Goal: Task Accomplishment & Management: Complete application form

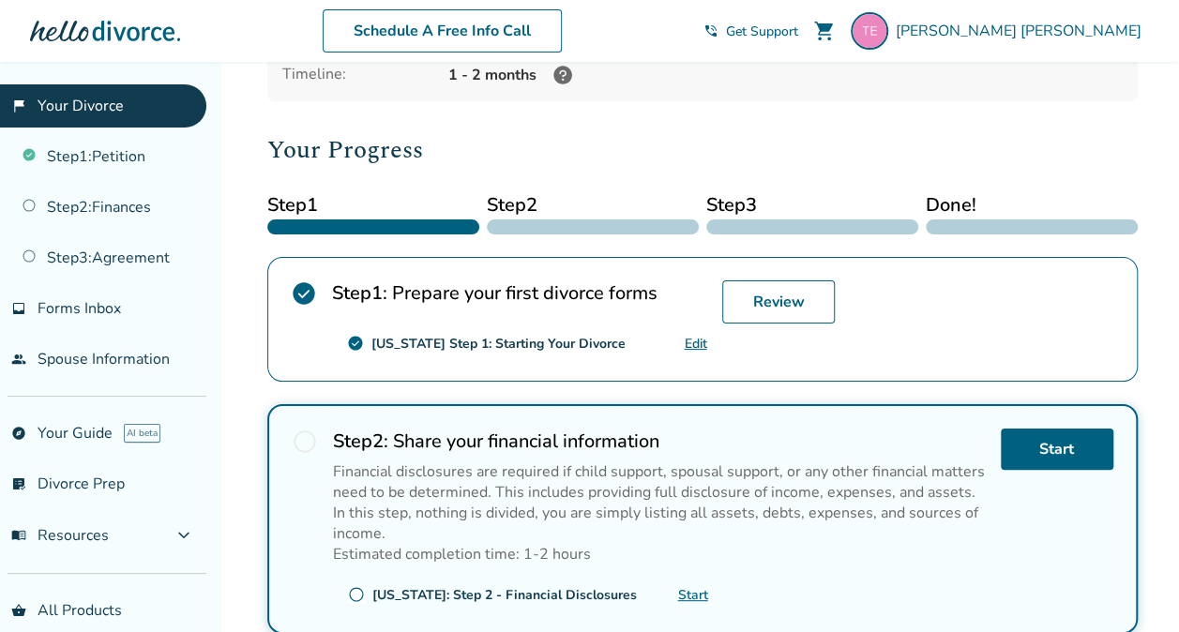
scroll to position [191, 0]
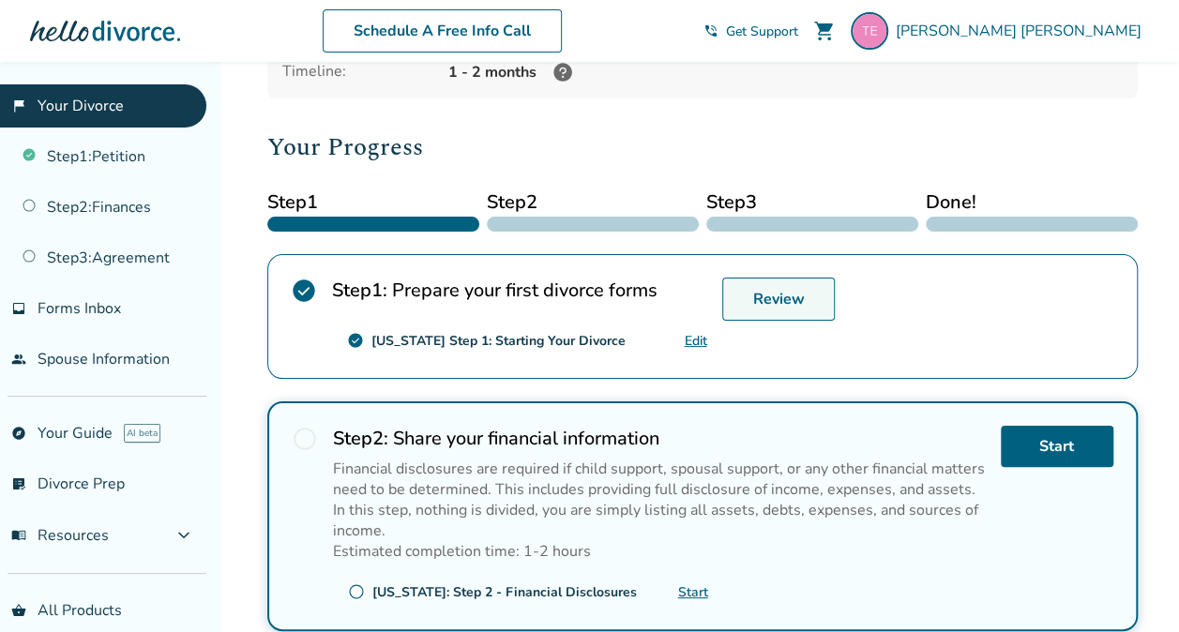
click at [760, 295] on link "Review" at bounding box center [778, 299] width 113 height 43
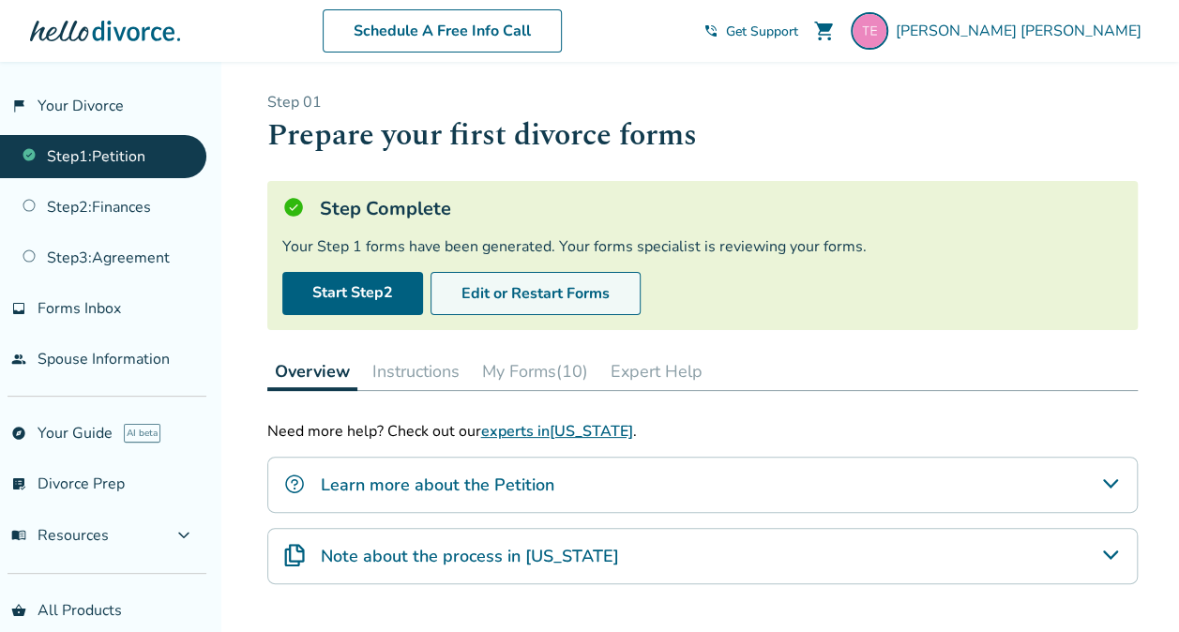
click at [502, 281] on button "Edit or Restart Forms" at bounding box center [536, 293] width 210 height 43
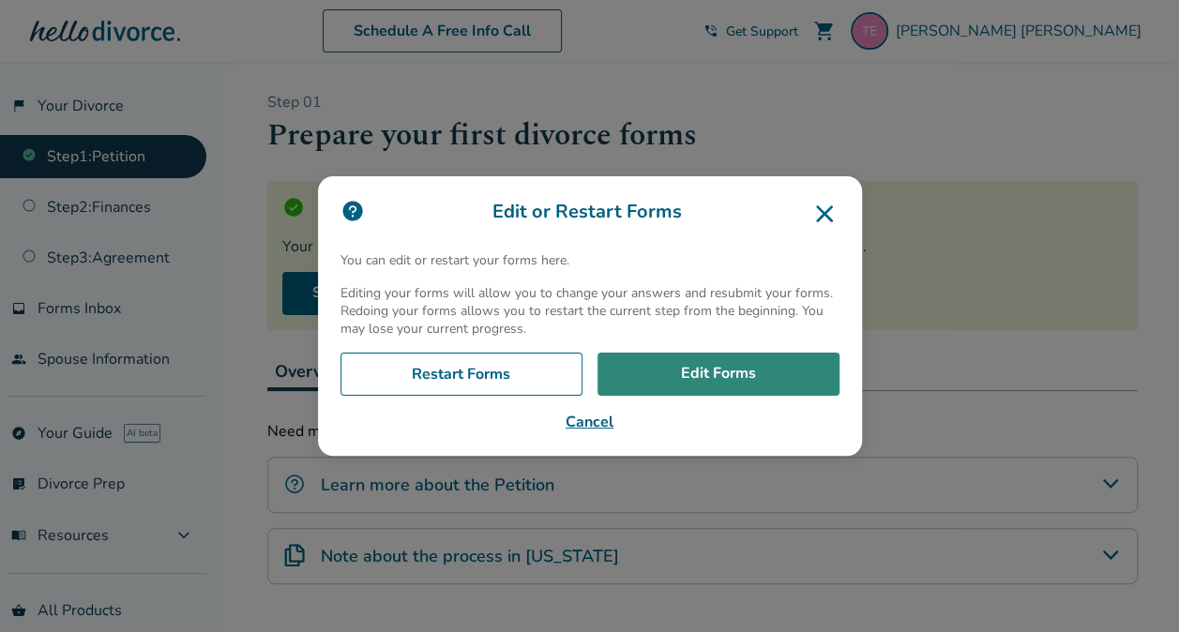
click at [710, 377] on link "Edit Forms" at bounding box center [718, 374] width 242 height 43
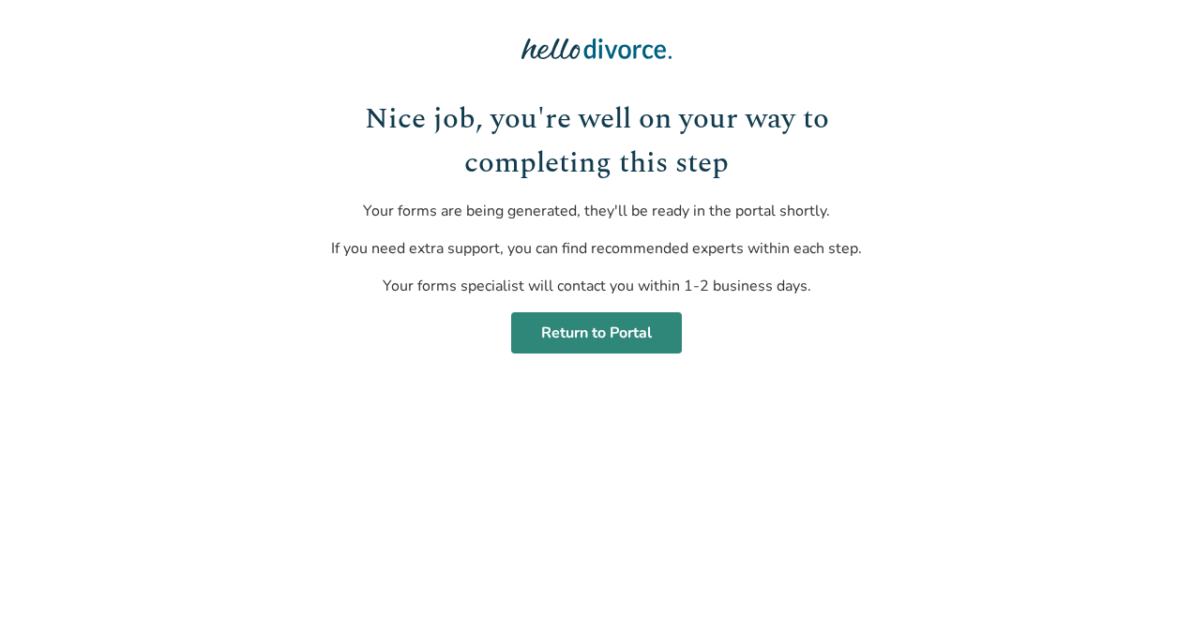
click at [562, 327] on link "Return to Portal" at bounding box center [596, 332] width 171 height 41
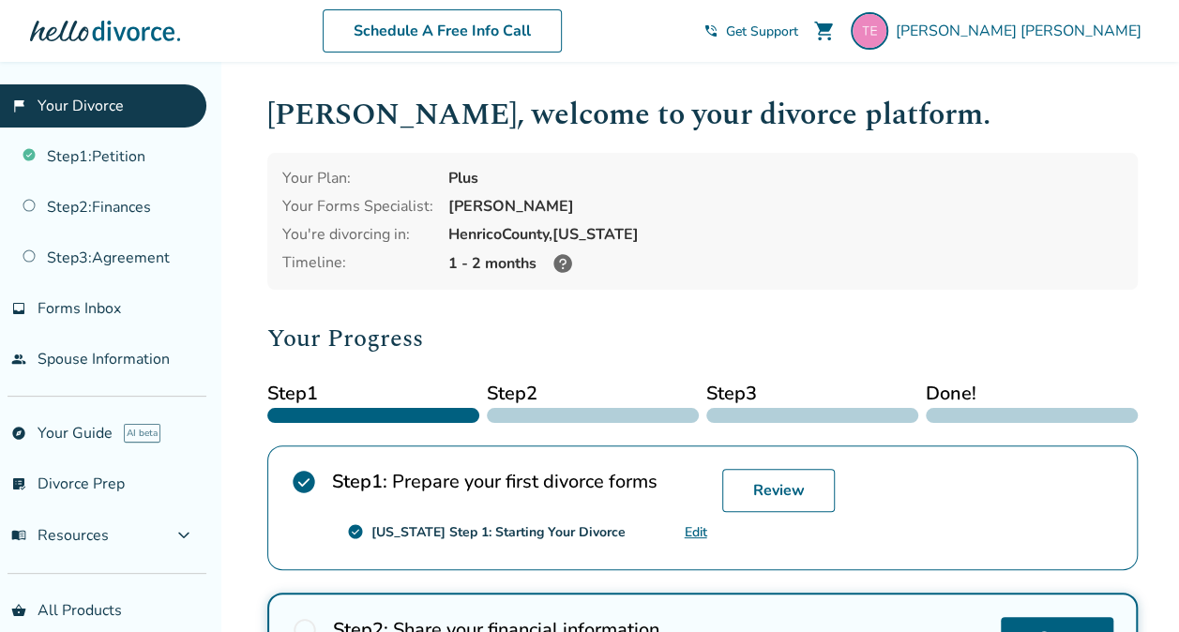
click at [798, 30] on span "Get Support" at bounding box center [762, 32] width 72 height 18
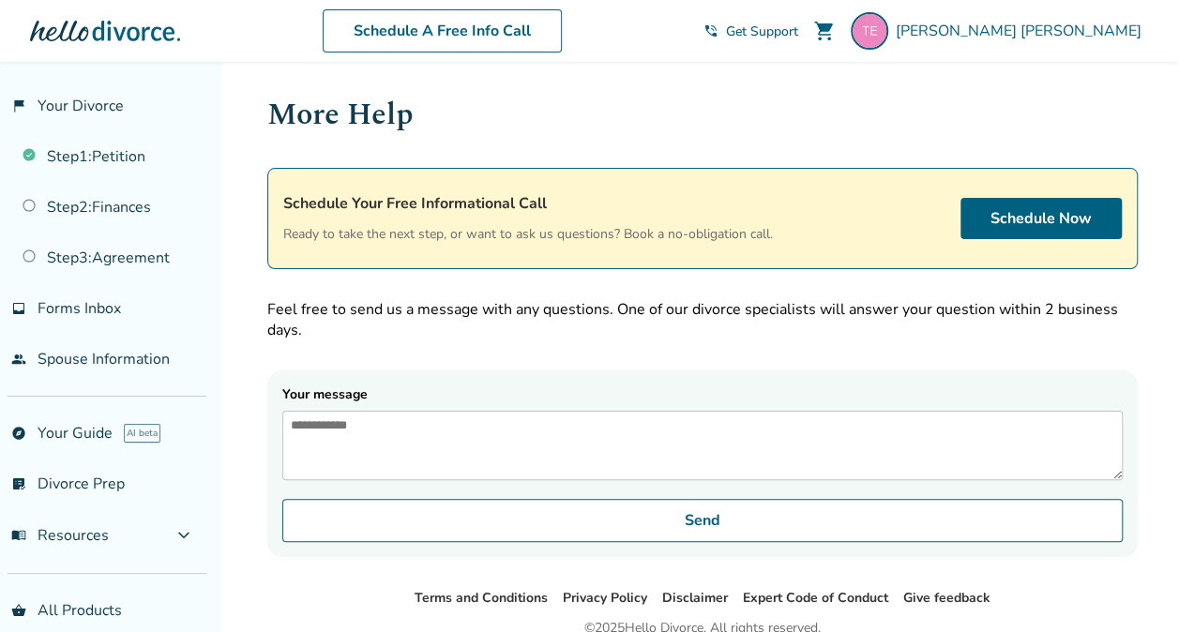
click at [355, 433] on textarea "Your message" at bounding box center [702, 445] width 840 height 69
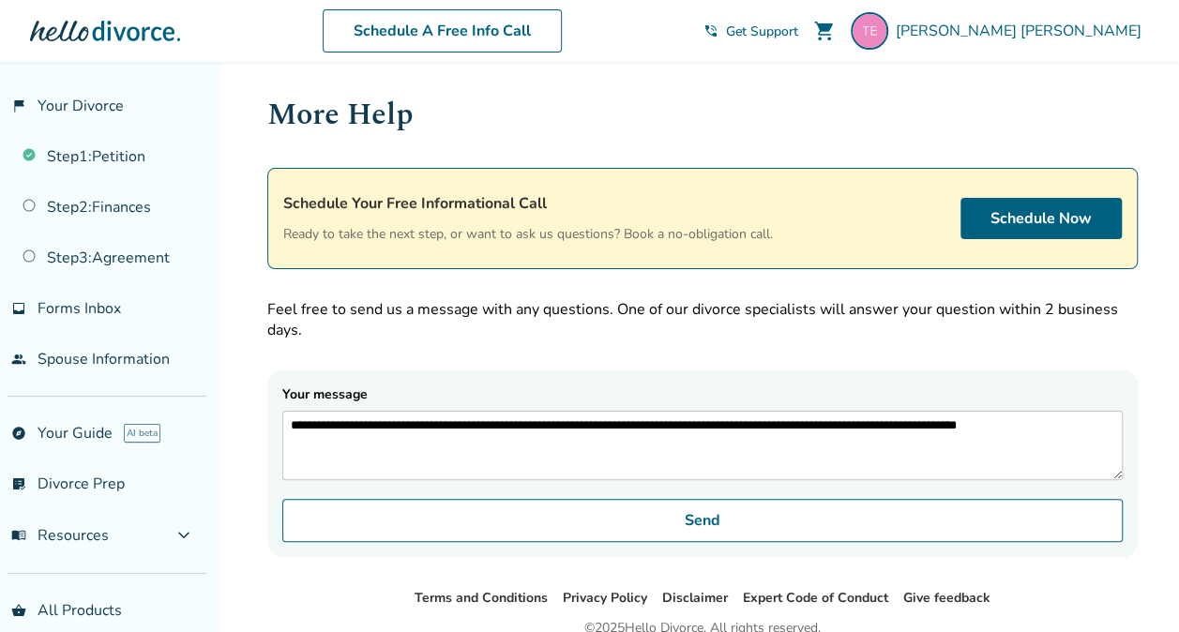
type textarea "**********"
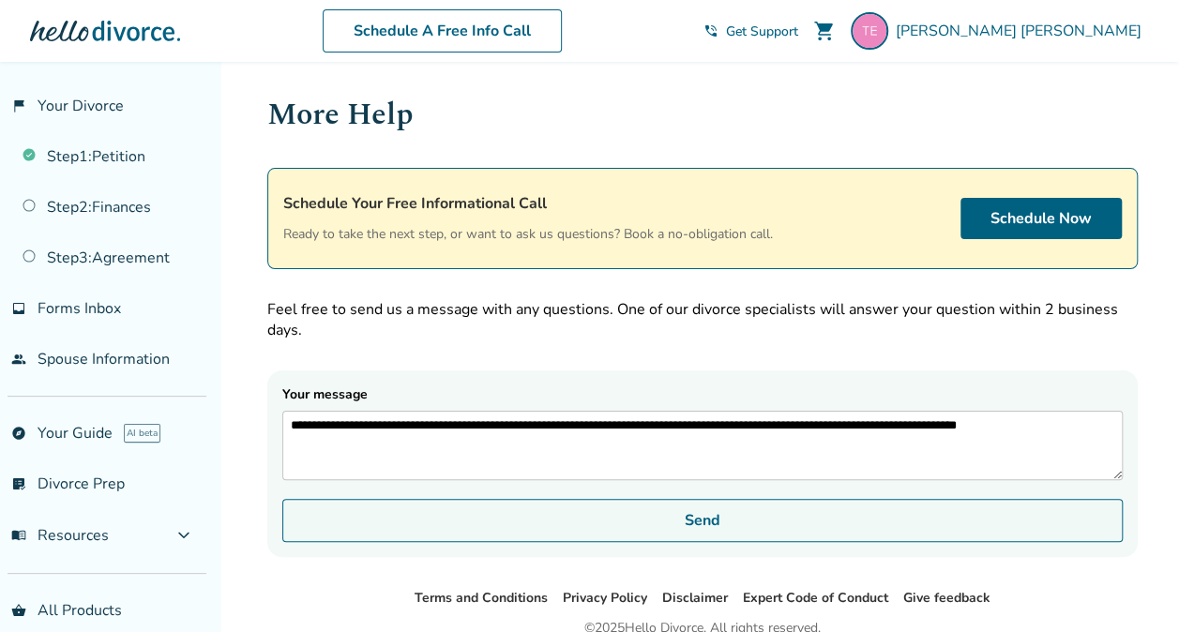
click at [703, 530] on button "Send" at bounding box center [702, 520] width 840 height 43
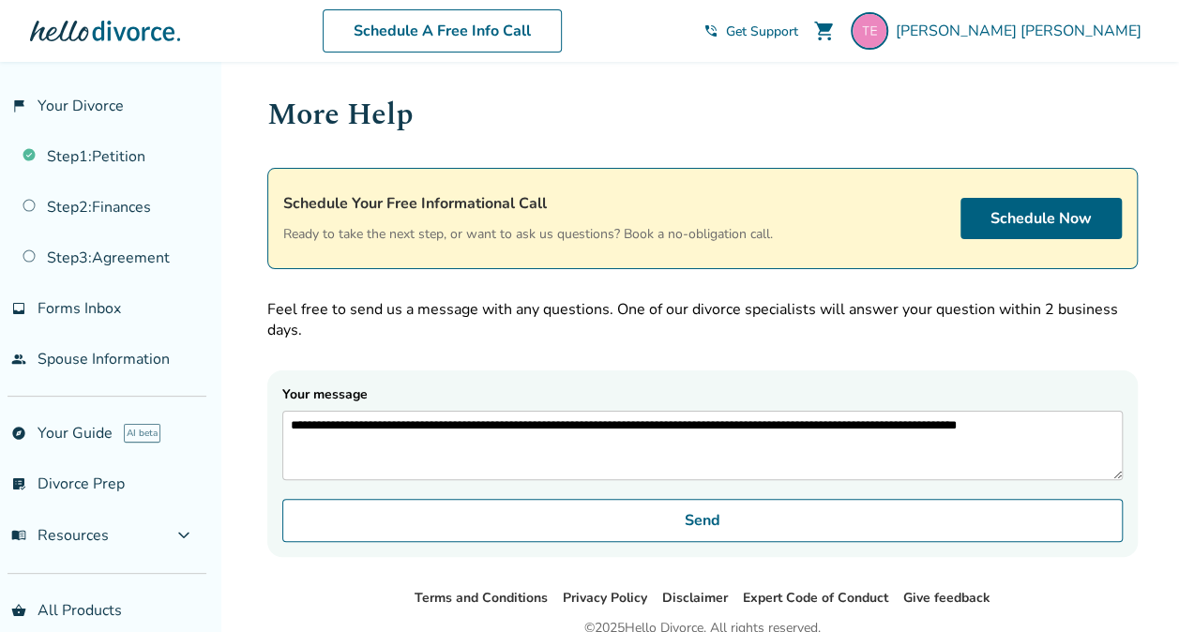
click at [555, 433] on textarea "**********" at bounding box center [702, 445] width 840 height 69
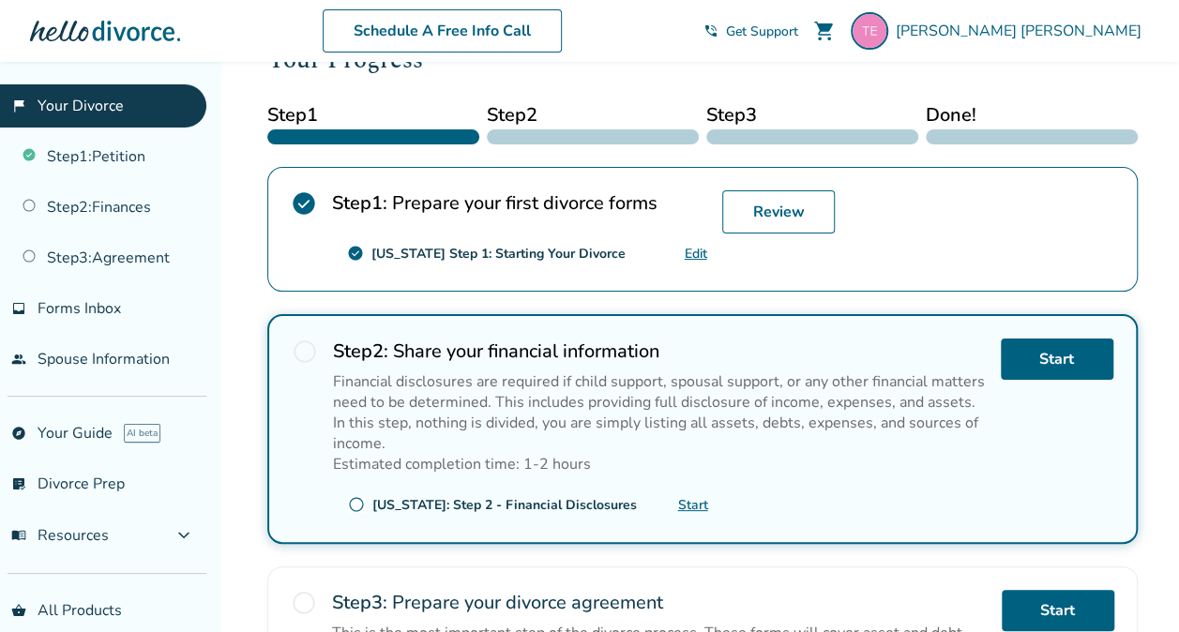
scroll to position [279, 0]
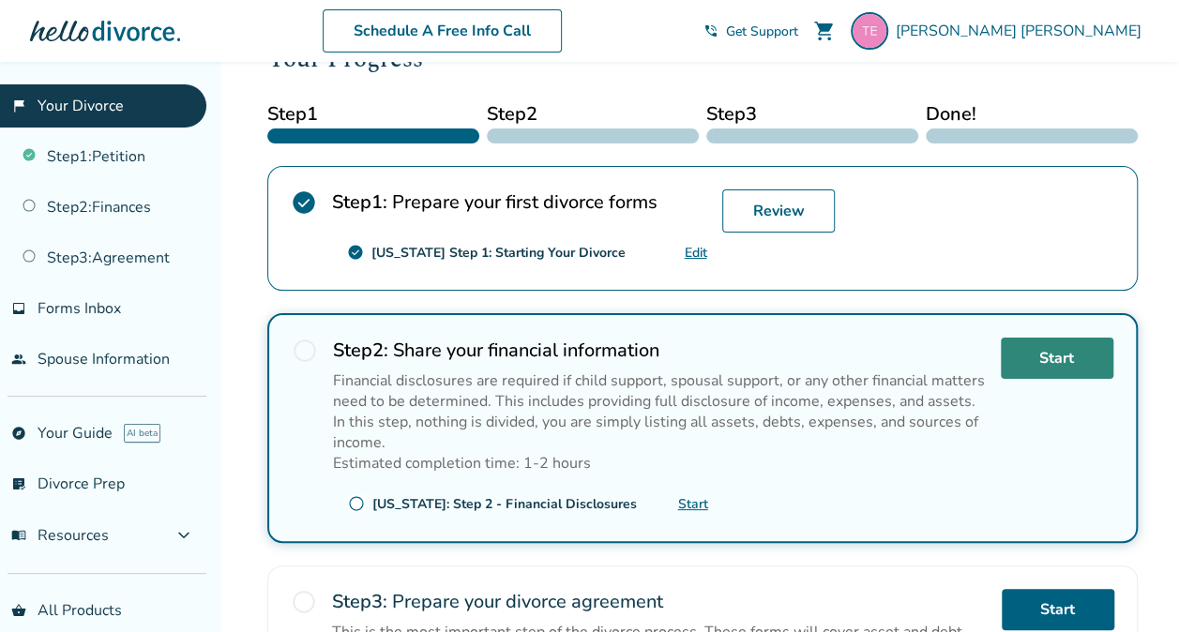
click at [1060, 359] on link "Start" at bounding box center [1057, 358] width 113 height 41
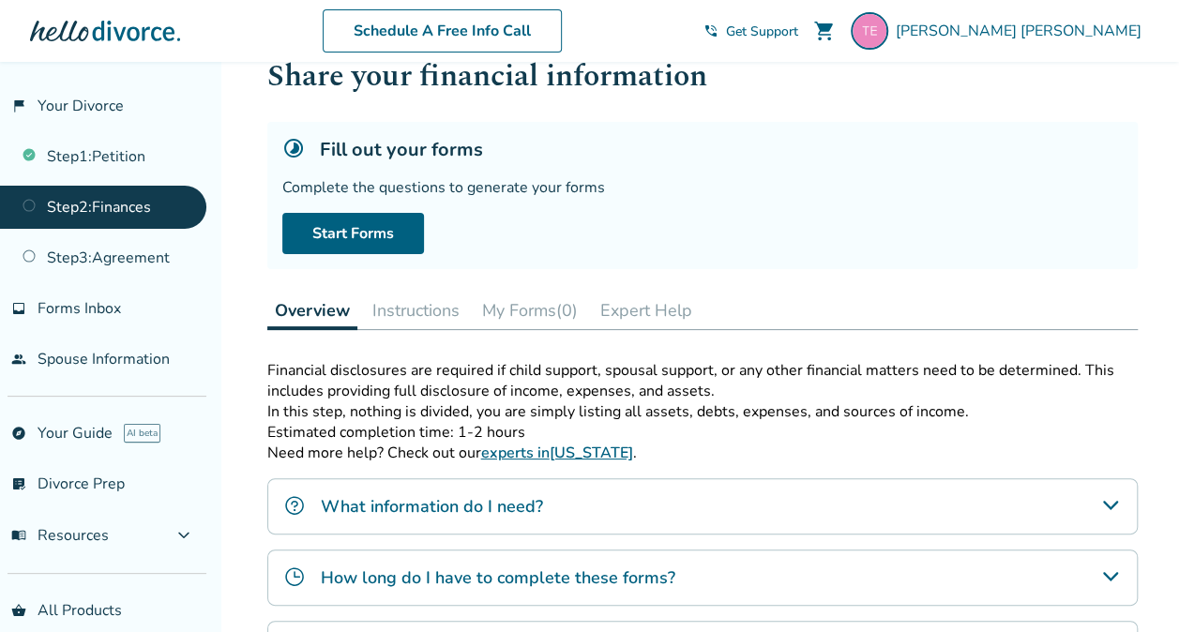
scroll to position [60, 0]
click at [347, 233] on link "Start Forms" at bounding box center [353, 232] width 142 height 41
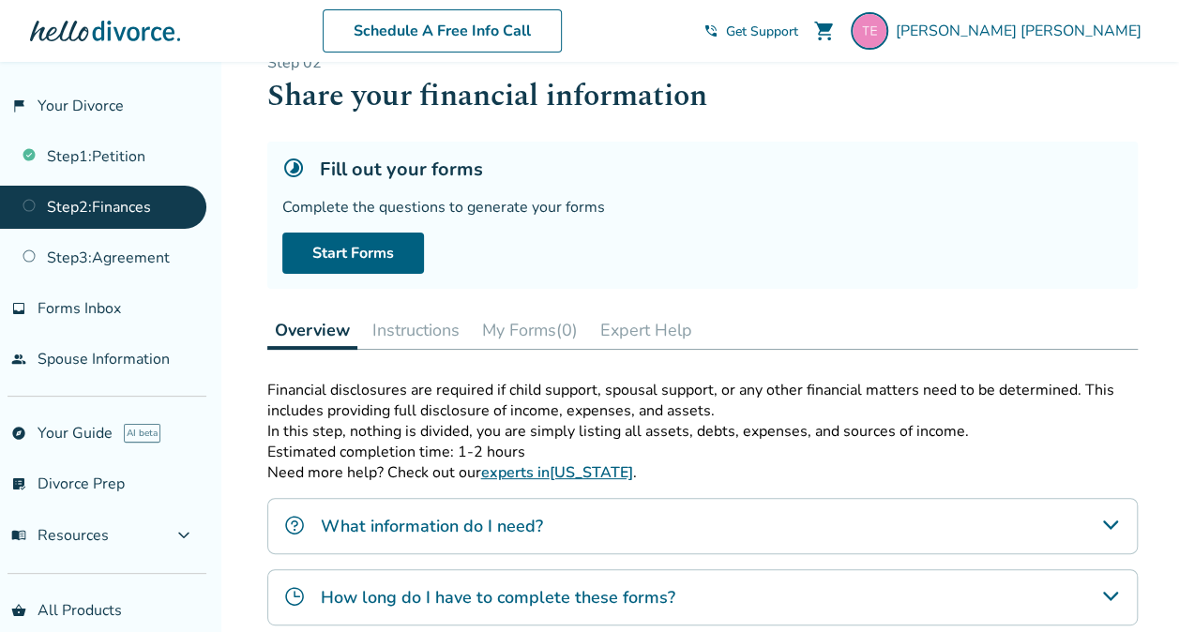
scroll to position [60, 0]
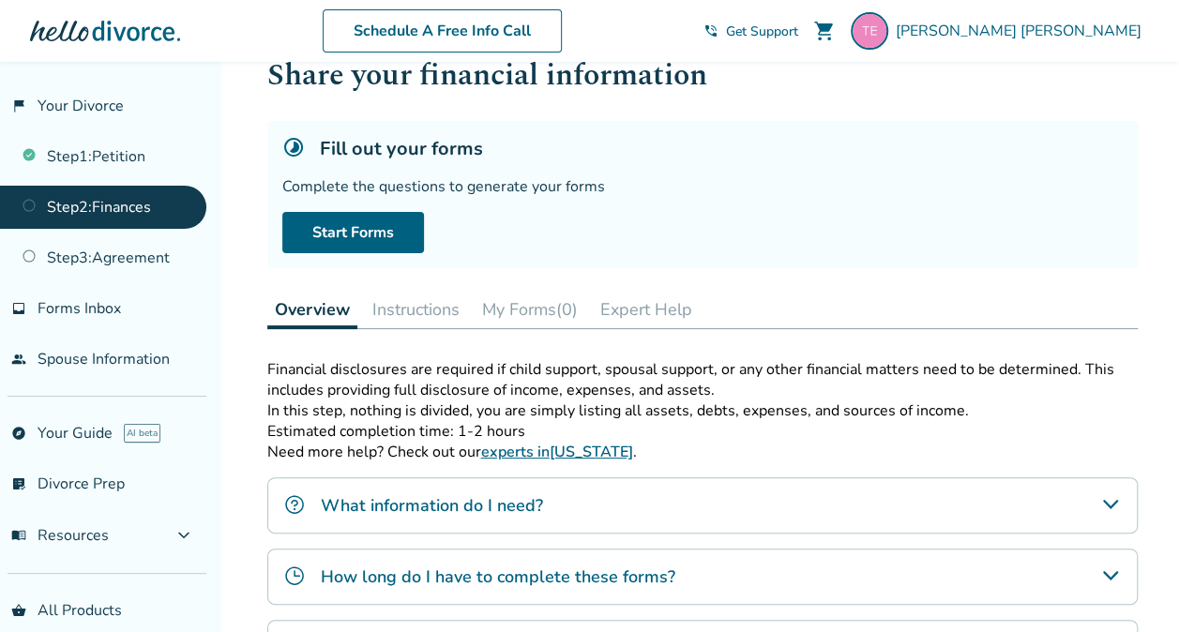
click at [128, 165] on link "Step 1 : Petition" at bounding box center [103, 156] width 206 height 43
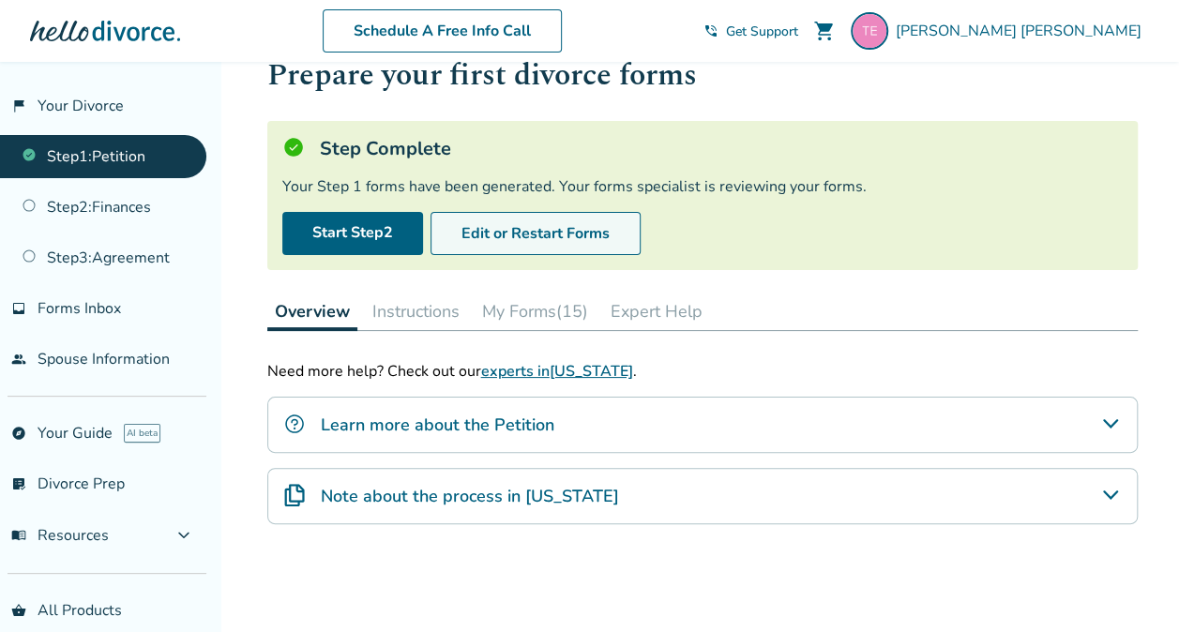
click at [516, 225] on button "Edit or Restart Forms" at bounding box center [536, 233] width 210 height 43
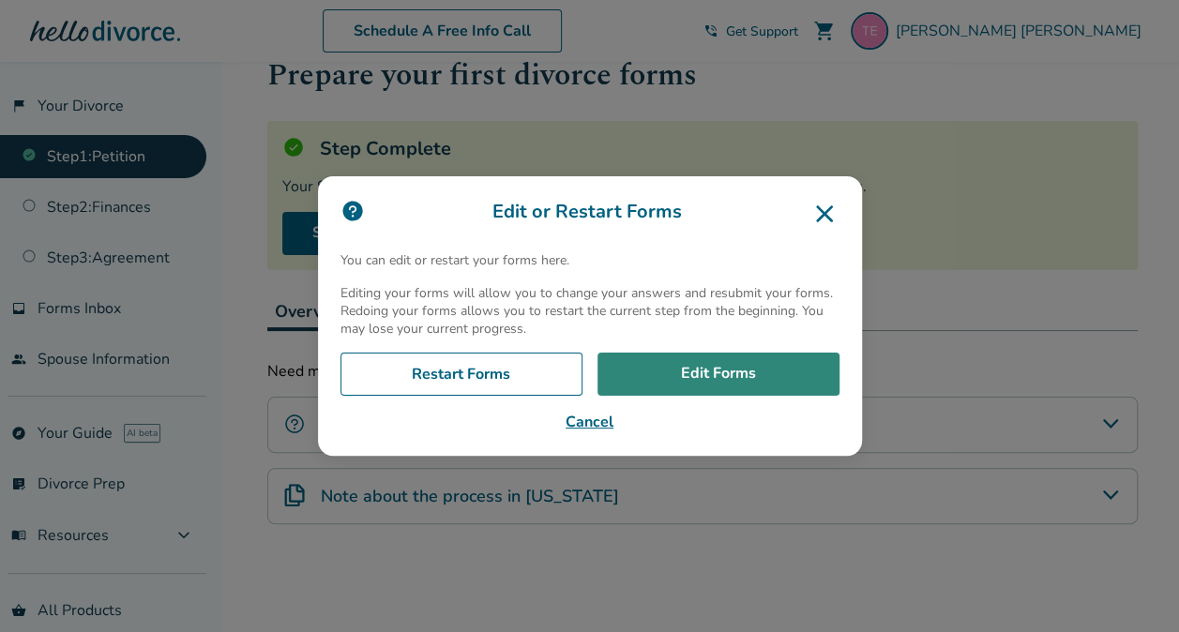
click at [754, 364] on link "Edit Forms" at bounding box center [718, 374] width 242 height 43
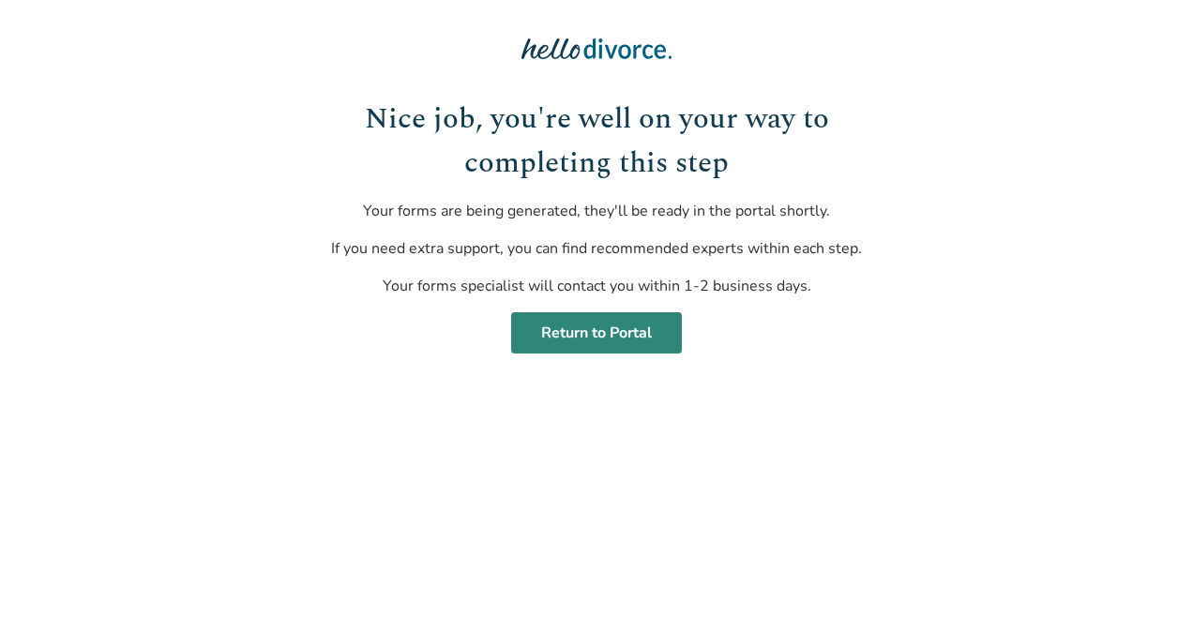
click at [595, 340] on link "Return to Portal" at bounding box center [596, 332] width 171 height 41
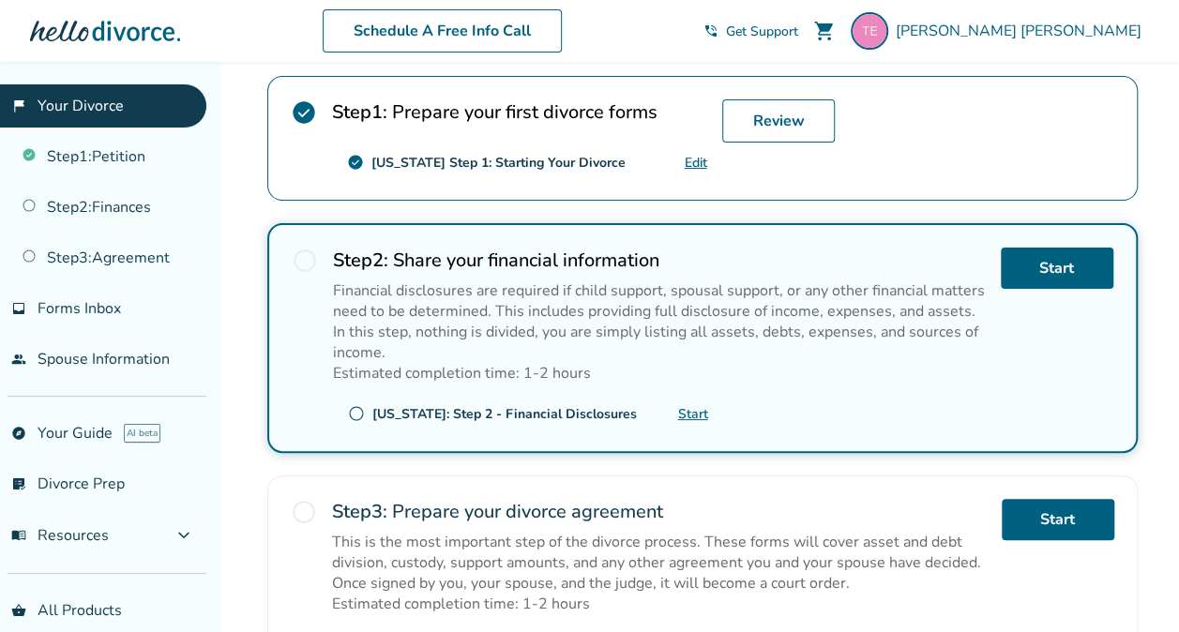
scroll to position [371, 0]
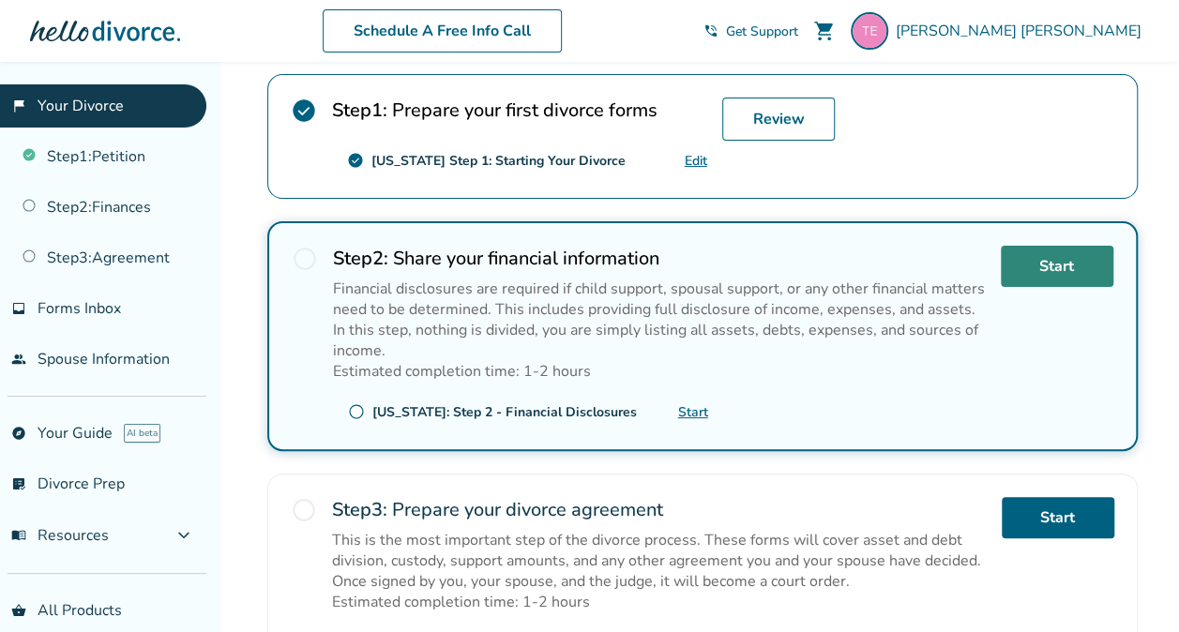
click at [1045, 256] on link "Start" at bounding box center [1057, 266] width 113 height 41
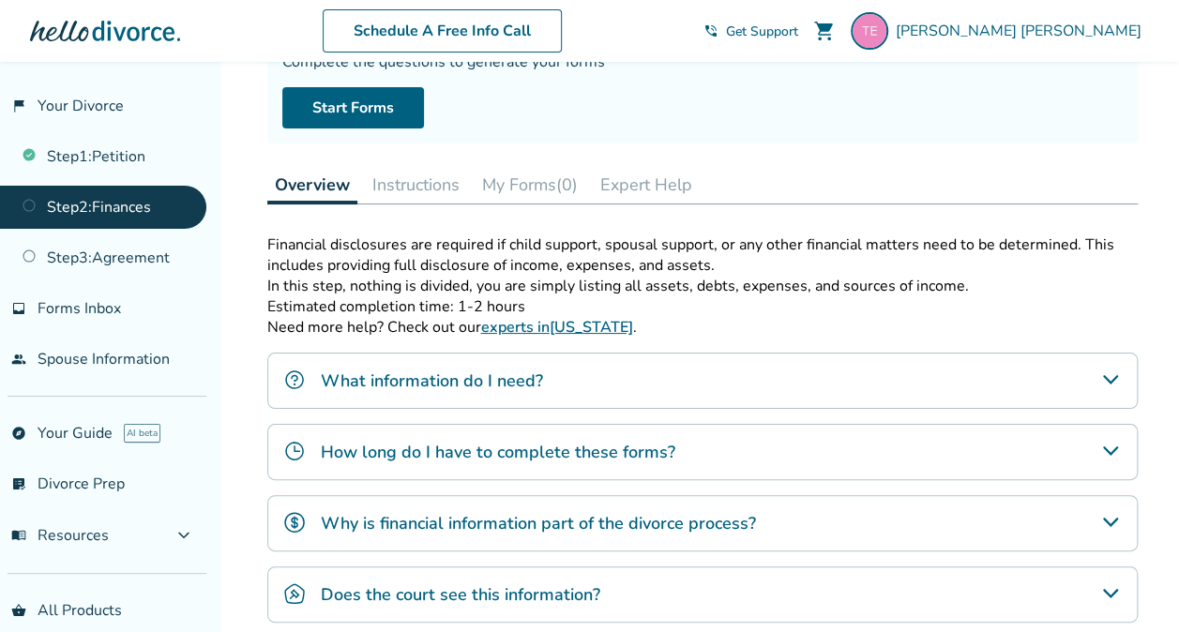
scroll to position [187, 0]
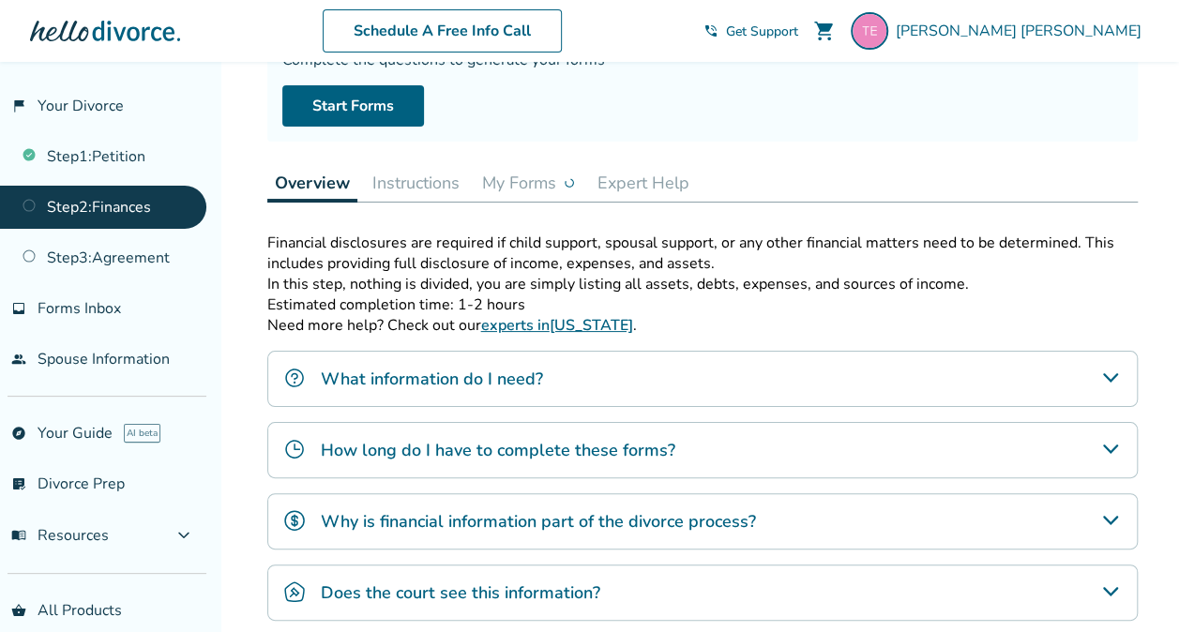
click at [587, 368] on div "What information do I need?" at bounding box center [702, 379] width 870 height 56
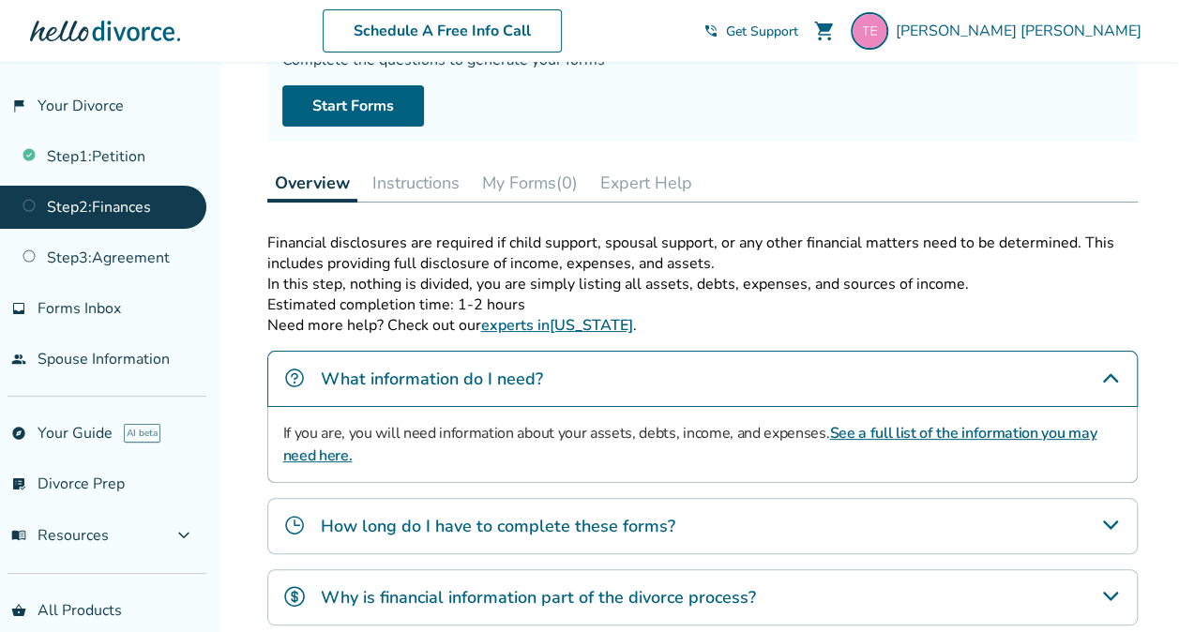
click at [999, 423] on link "See a full list of the information you may need here." at bounding box center [689, 444] width 813 height 43
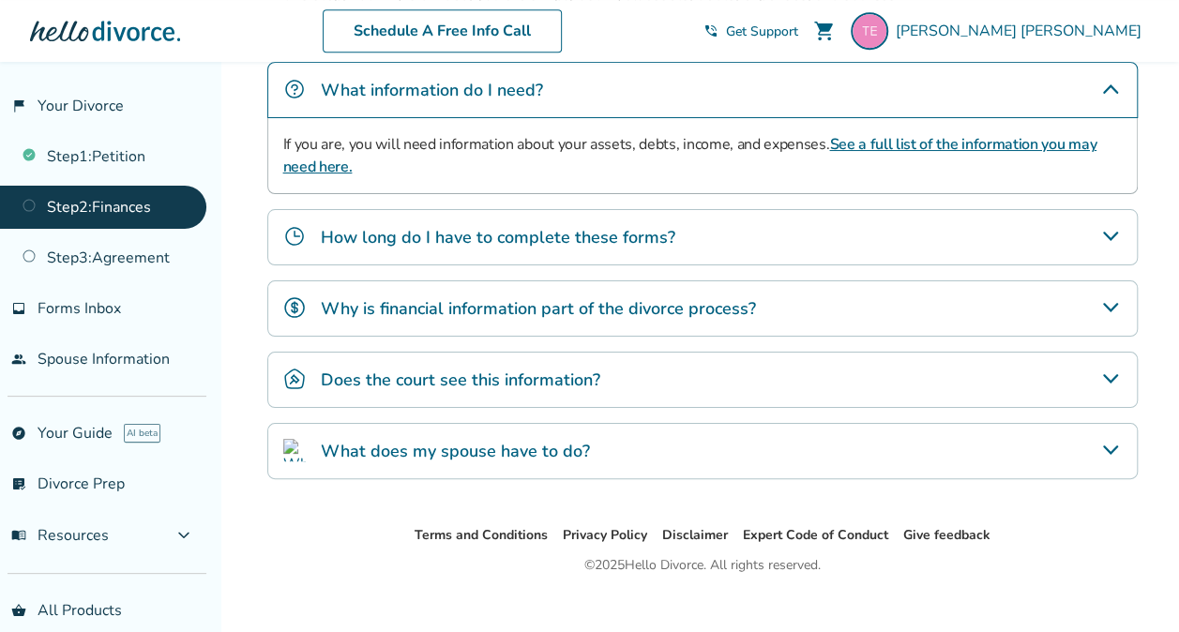
scroll to position [477, 0]
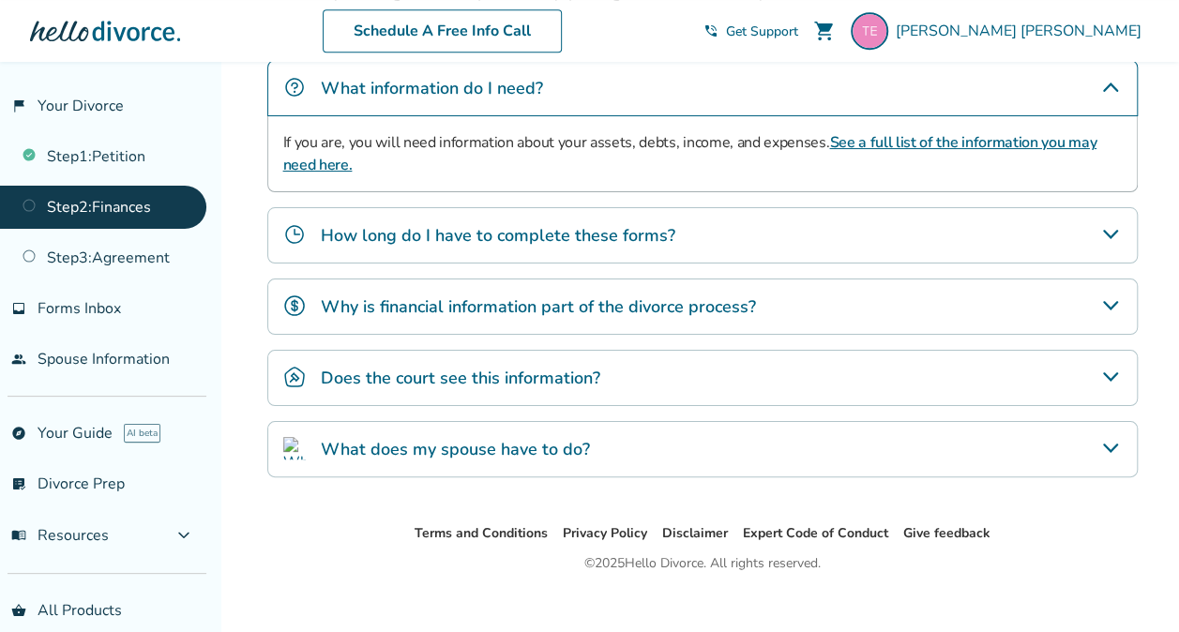
click at [853, 234] on div "How long do I have to complete these forms?" at bounding box center [702, 235] width 870 height 56
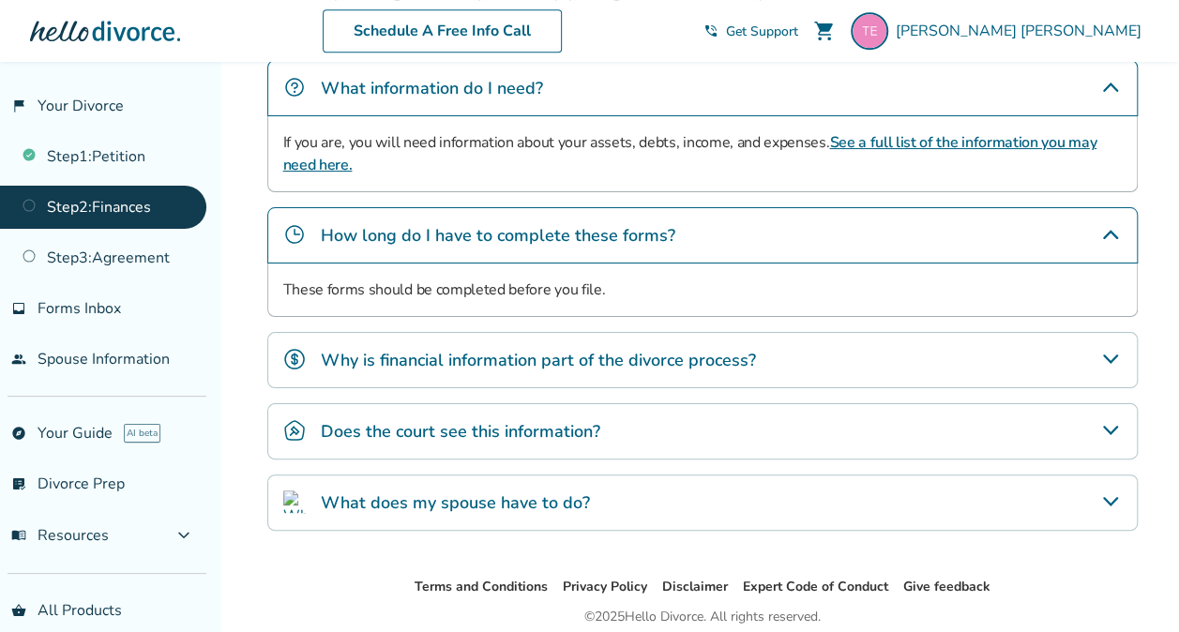
click at [853, 234] on div "How long do I have to complete these forms?" at bounding box center [702, 235] width 870 height 56
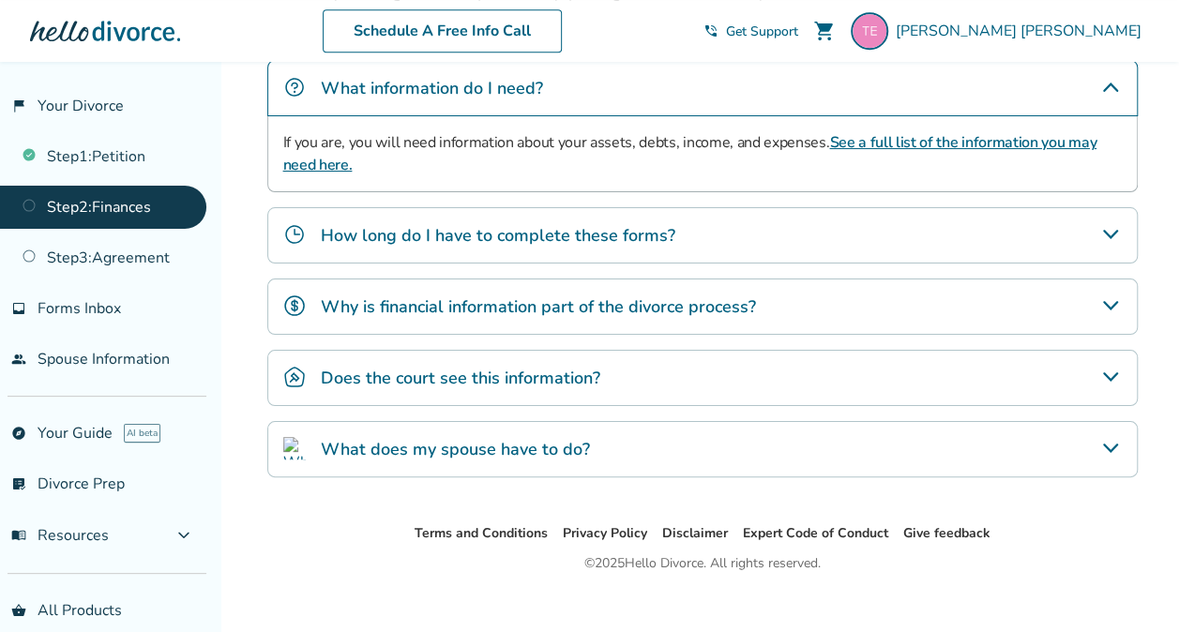
scroll to position [491, 0]
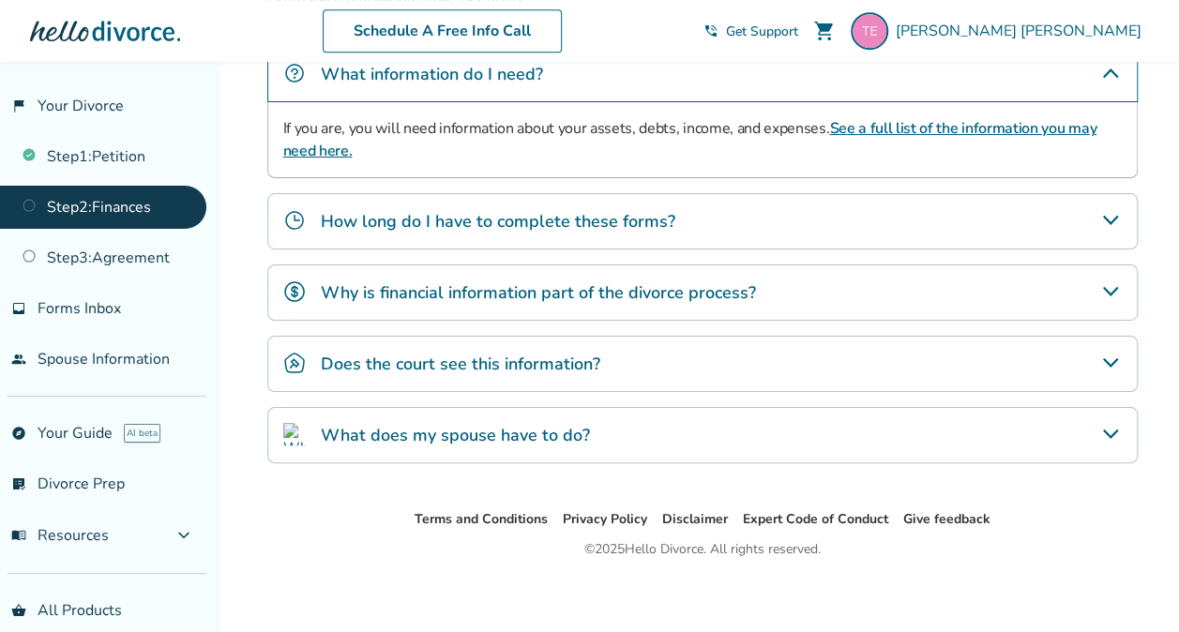
click at [707, 429] on div "What does my spouse have to do?" at bounding box center [702, 435] width 870 height 56
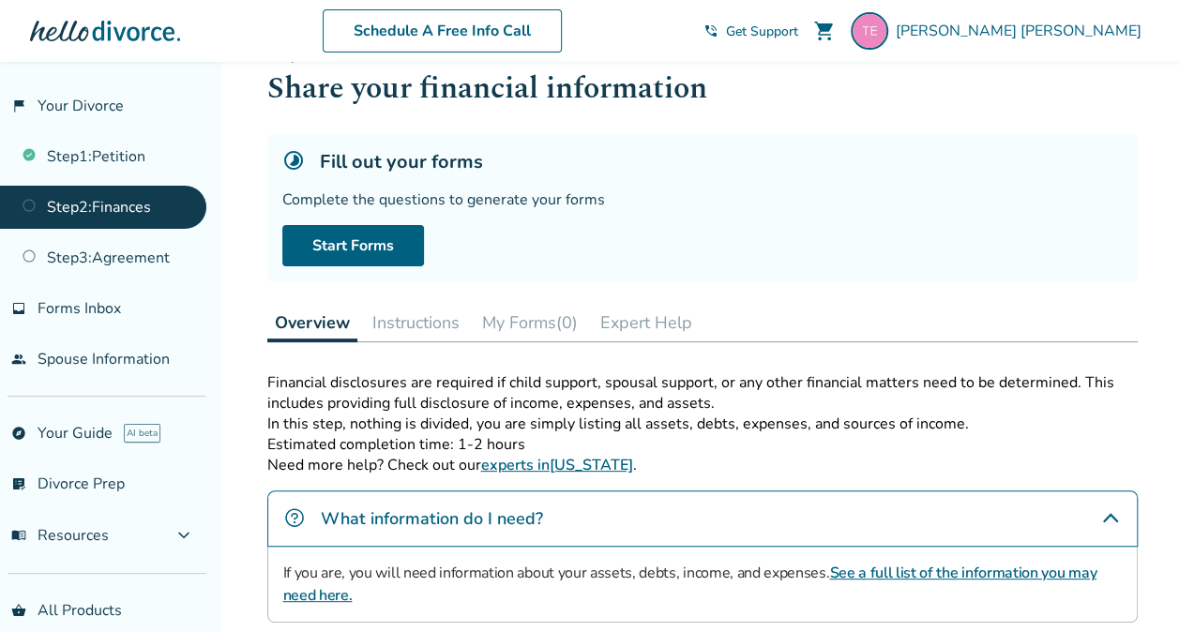
scroll to position [45, 0]
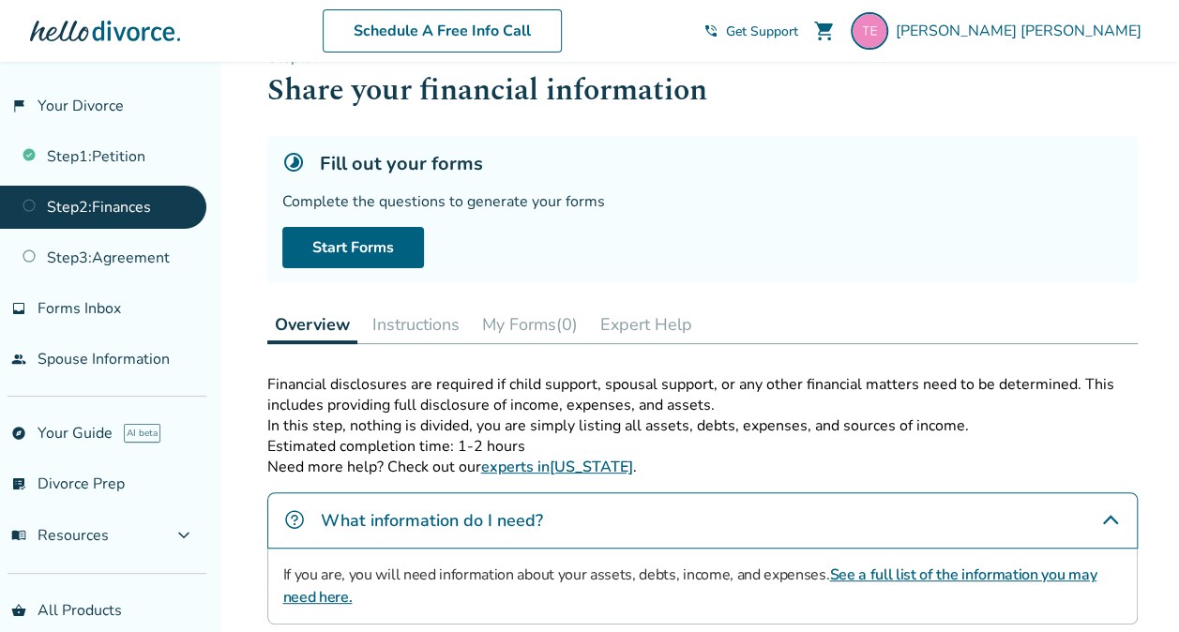
click at [406, 314] on button "Instructions" at bounding box center [416, 325] width 102 height 38
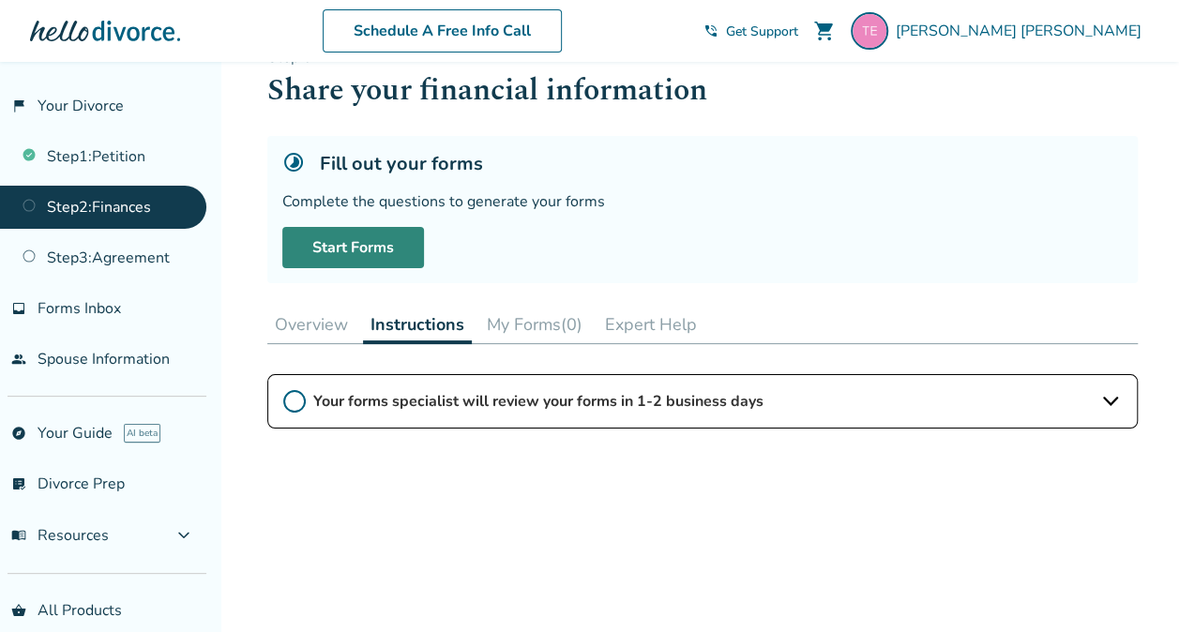
click at [340, 249] on link "Start Forms" at bounding box center [353, 247] width 142 height 41
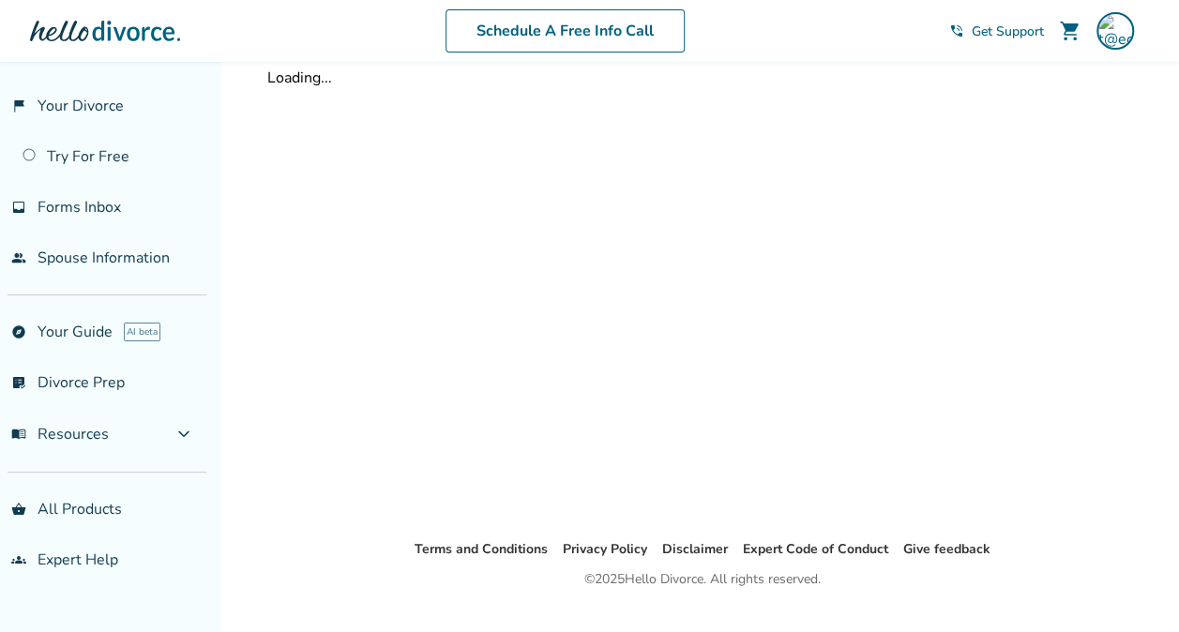
scroll to position [45, 0]
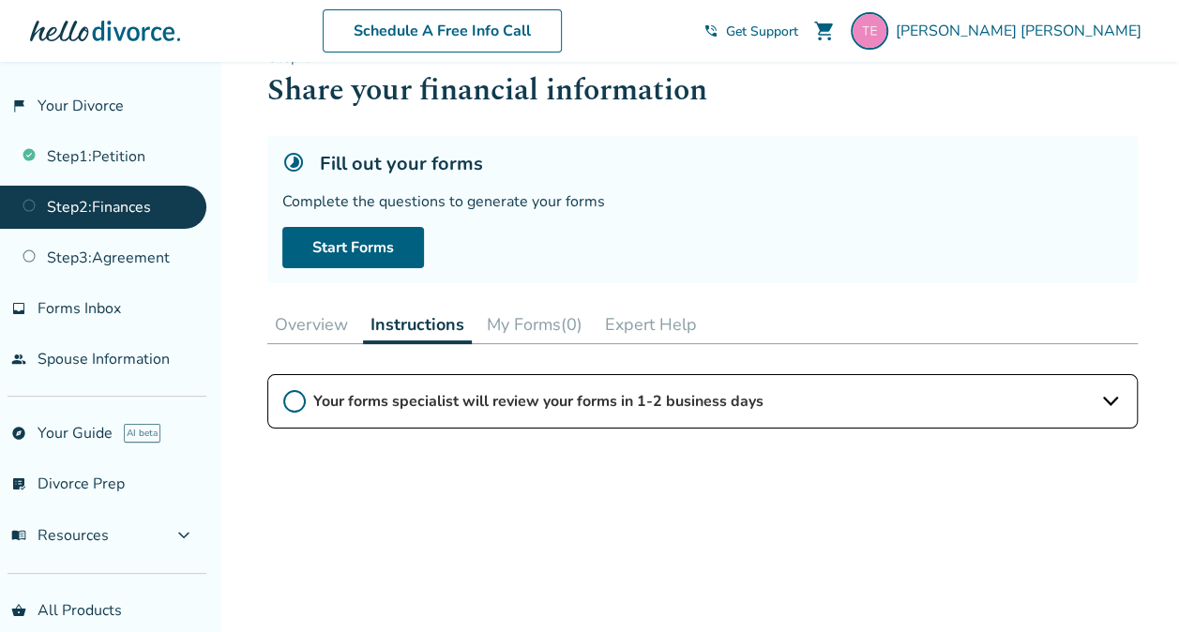
click at [1048, 36] on span "Teresa Edwards" at bounding box center [1022, 31] width 253 height 21
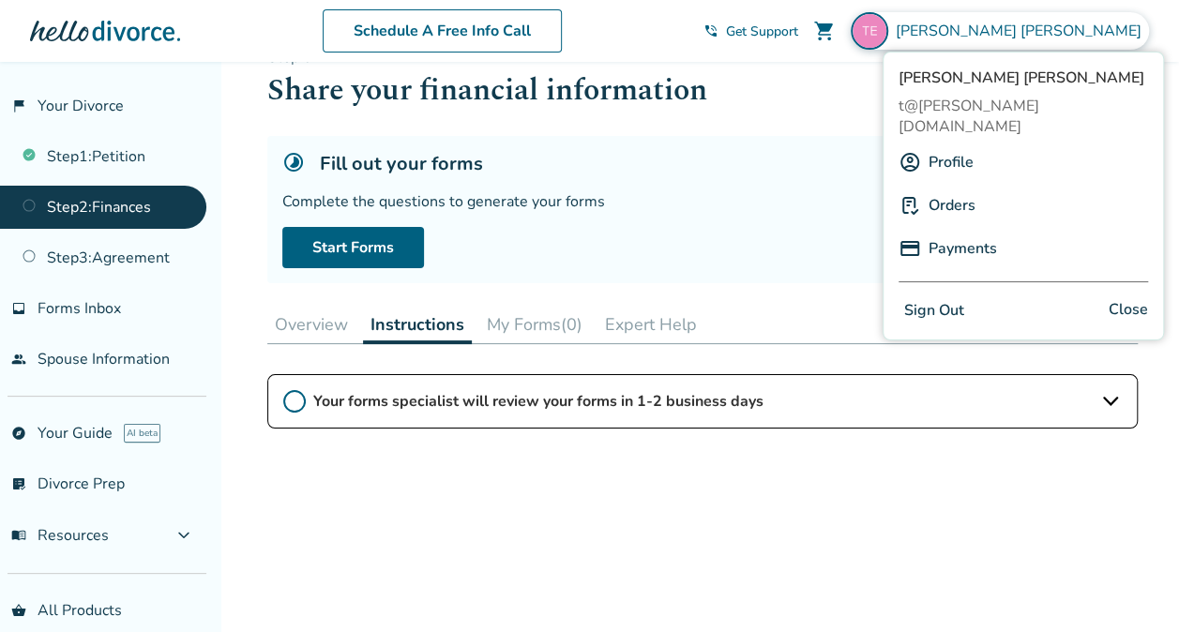
click at [923, 297] on button "Sign Out" at bounding box center [934, 310] width 71 height 27
